Goal: Task Accomplishment & Management: Manage account settings

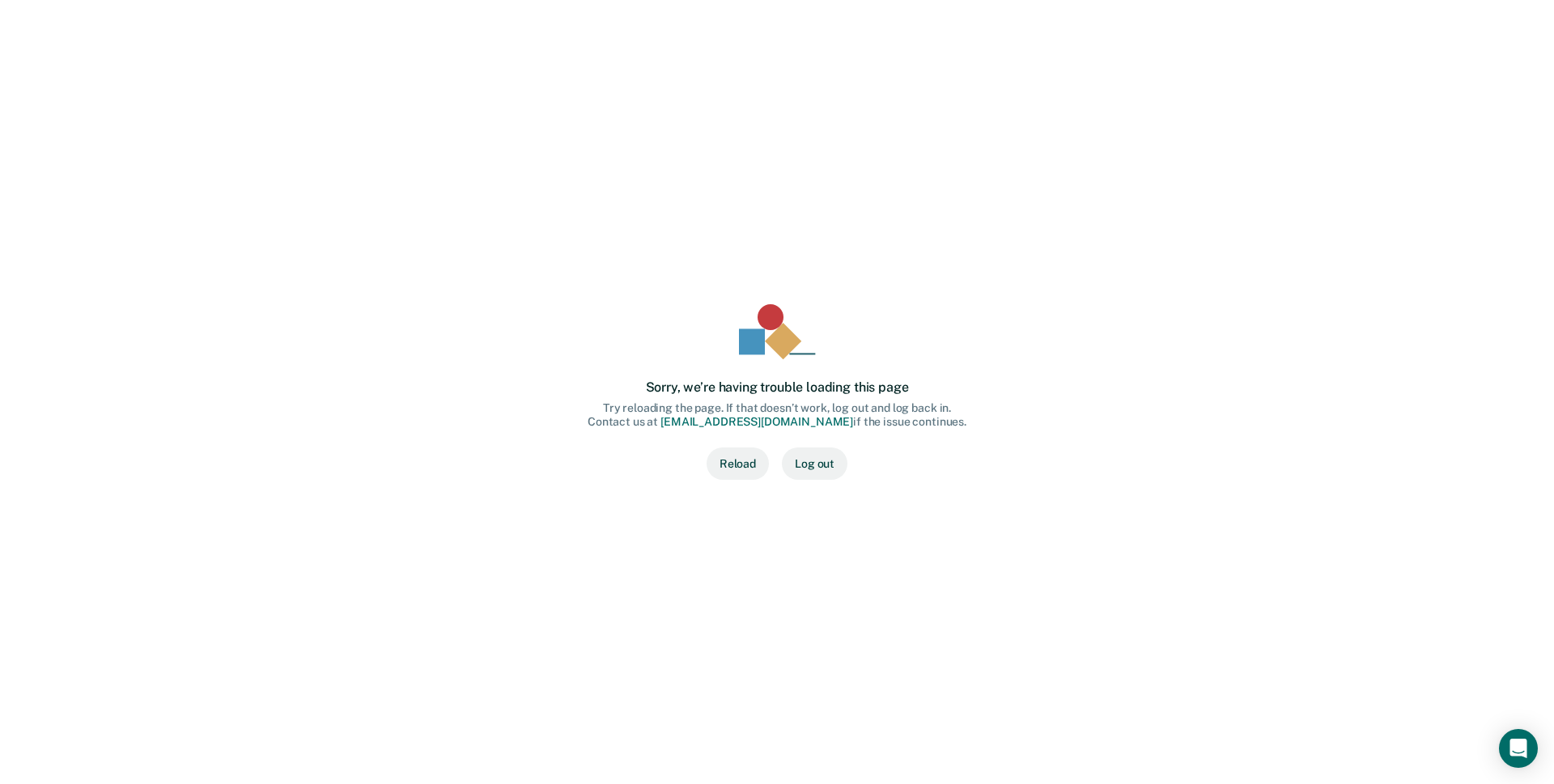
drag, startPoint x: 1537, startPoint y: 0, endPoint x: 738, endPoint y: 468, distance: 926.0
click at [738, 468] on button "Reload" at bounding box center [737, 464] width 63 height 33
click at [807, 466] on button "Log out" at bounding box center [815, 464] width 65 height 33
